Goal: Information Seeking & Learning: Learn about a topic

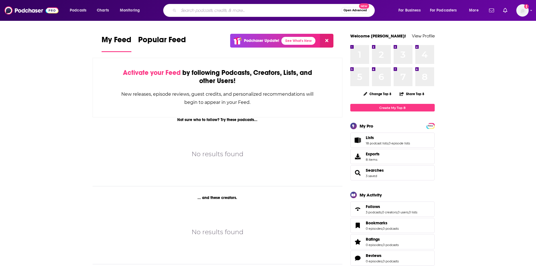
click at [200, 9] on input "Search podcasts, credits, & more..." at bounding box center [260, 10] width 162 height 9
paste input "THE EMPOWERED WOMAN"
type input "THE EMPOWERED WOMAN"
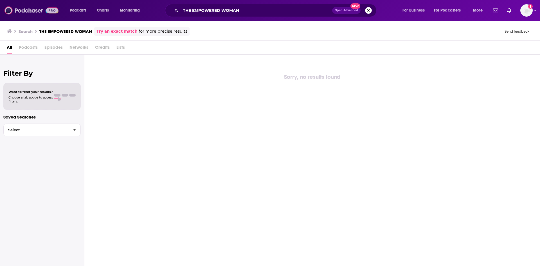
click at [24, 6] on img at bounding box center [31, 10] width 54 height 11
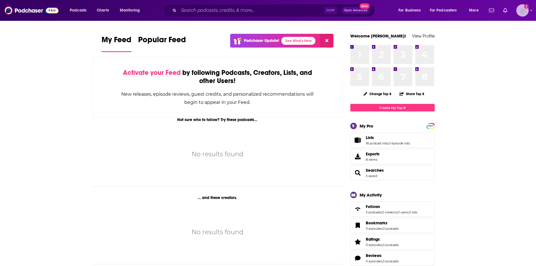
click at [518, 11] on img "Logged in as megcassidy" at bounding box center [522, 10] width 12 height 12
click at [116, 161] on div "No results found" at bounding box center [218, 154] width 250 height 46
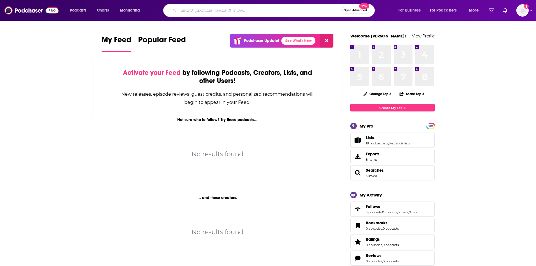
click at [190, 12] on input "Search podcasts, credits, & more..." at bounding box center [260, 10] width 162 height 9
paste input "THE EMPOWERED WOMAN"
type input "THE EMPOWERED WOMAN"
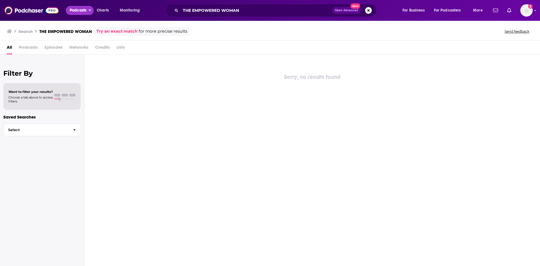
click at [73, 11] on span "Podcasts" at bounding box center [78, 10] width 17 height 8
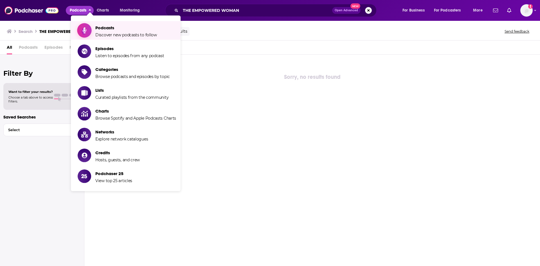
click at [133, 28] on span "Podcasts" at bounding box center [126, 27] width 62 height 5
